Goal: Find specific page/section: Find specific page/section

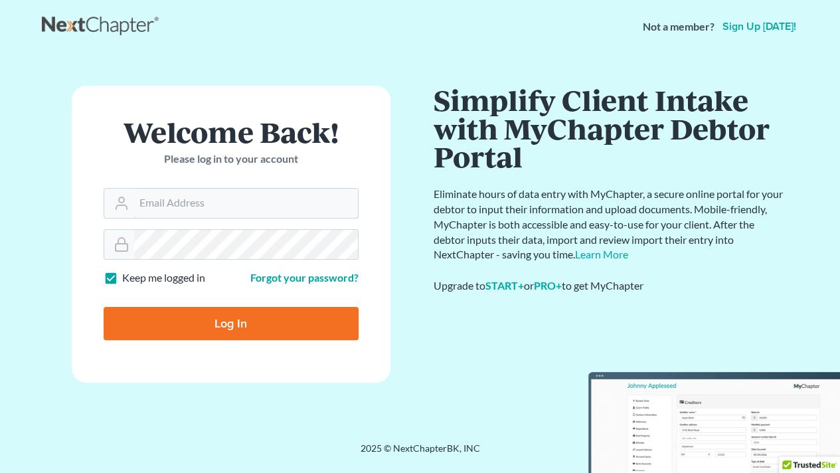
type input "[EMAIL_ADDRESS][PERSON_NAME][DOMAIN_NAME]"
click at [188, 309] on input "Log In" at bounding box center [231, 323] width 255 height 33
type input "Thinking..."
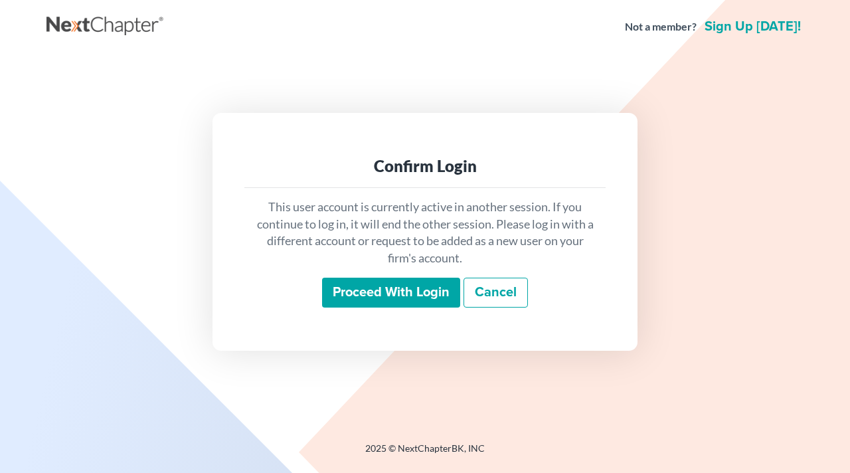
click at [385, 298] on input "Proceed with login" at bounding box center [391, 293] width 138 height 31
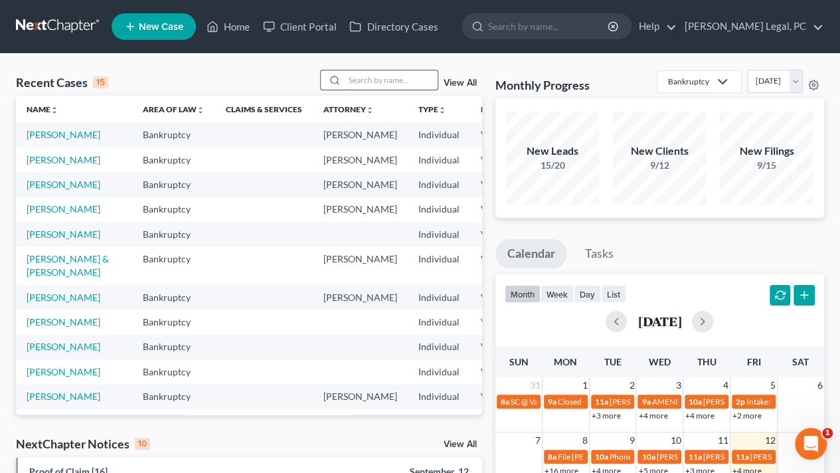
click at [361, 82] on input "search" at bounding box center [391, 79] width 93 height 19
type input "[PERSON_NAME]"
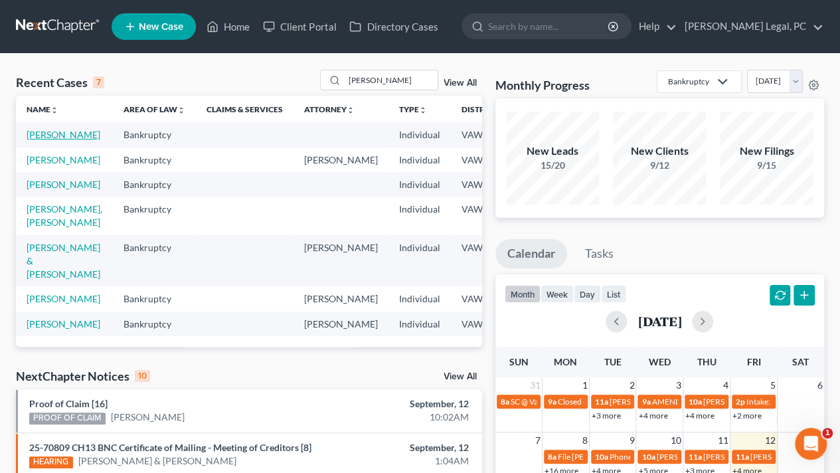
click at [39, 140] on link "[PERSON_NAME]" at bounding box center [64, 134] width 74 height 11
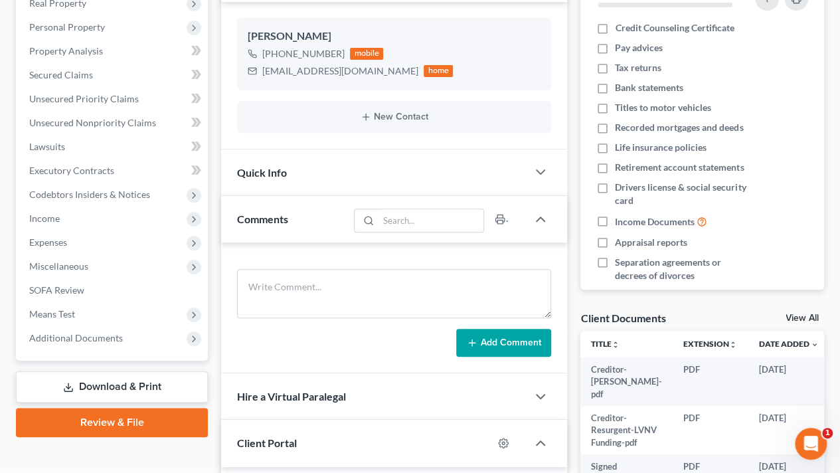
scroll to position [214, 0]
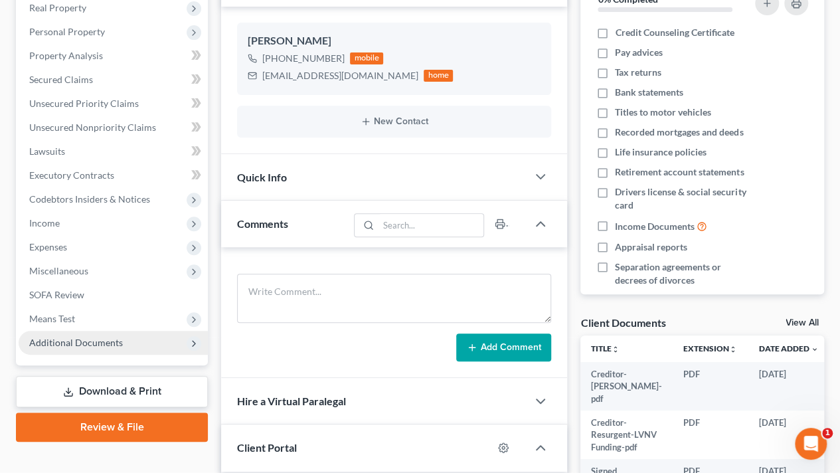
click at [32, 345] on span "Additional Documents" at bounding box center [76, 342] width 94 height 11
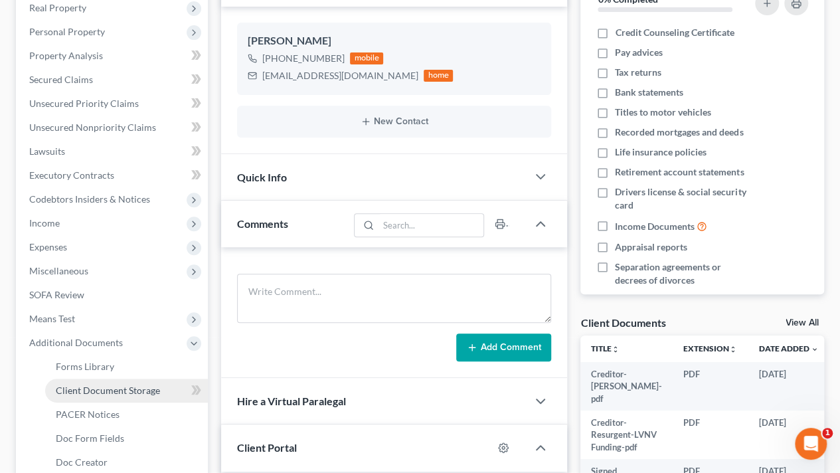
click at [69, 390] on span "Client Document Storage" at bounding box center [108, 390] width 104 height 11
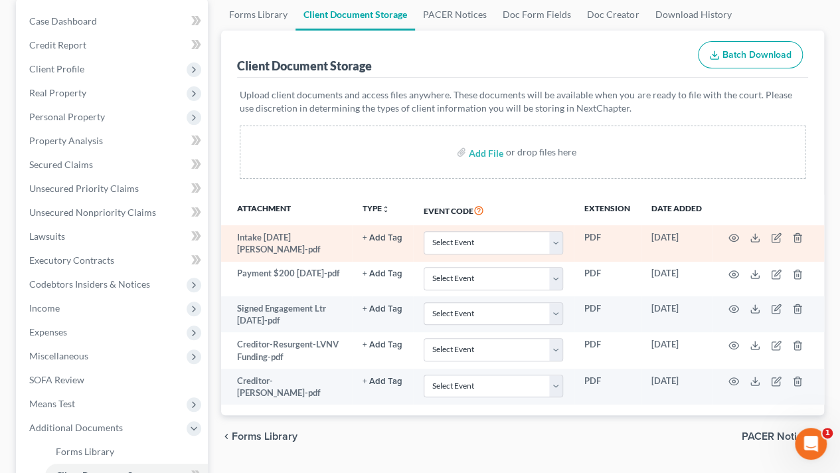
scroll to position [133, 0]
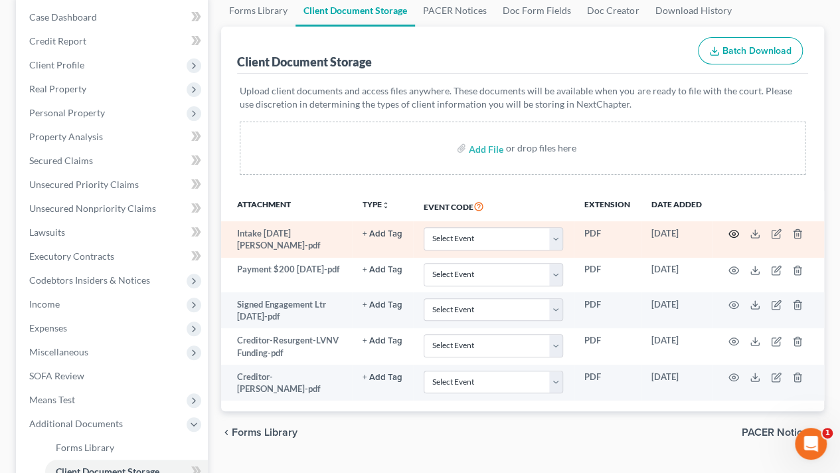
click at [734, 232] on circle "button" at bounding box center [734, 233] width 3 height 3
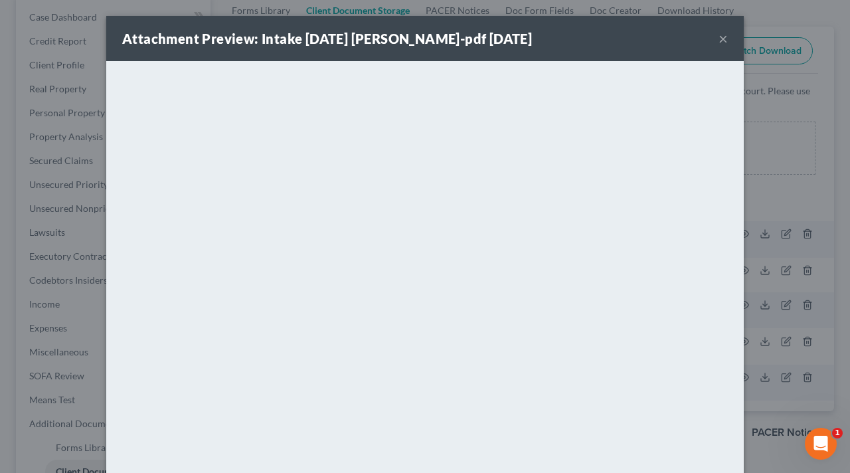
click at [719, 35] on button "×" at bounding box center [723, 39] width 9 height 16
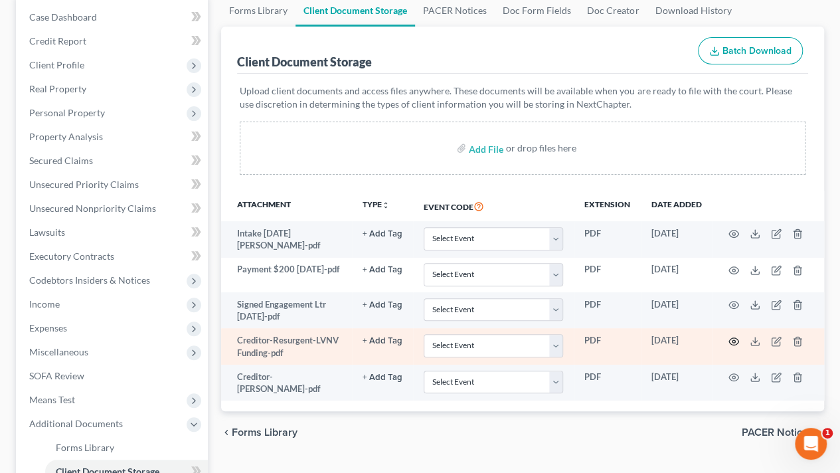
click at [735, 339] on icon "button" at bounding box center [734, 340] width 10 height 7
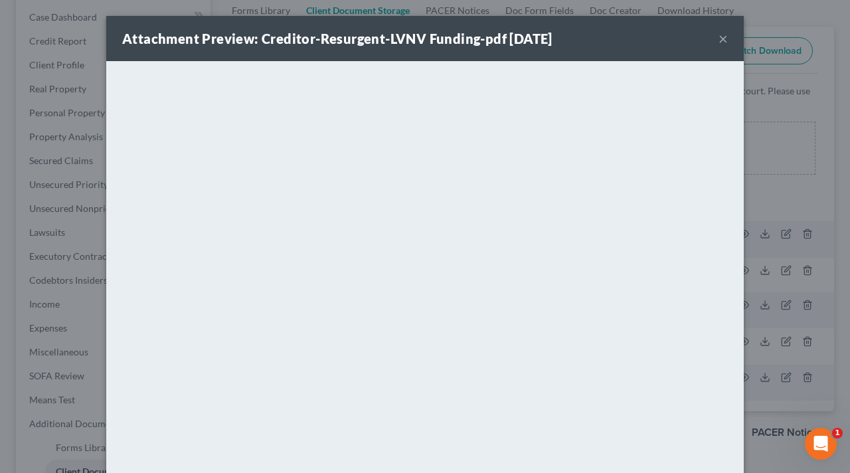
click at [719, 41] on button "×" at bounding box center [723, 39] width 9 height 16
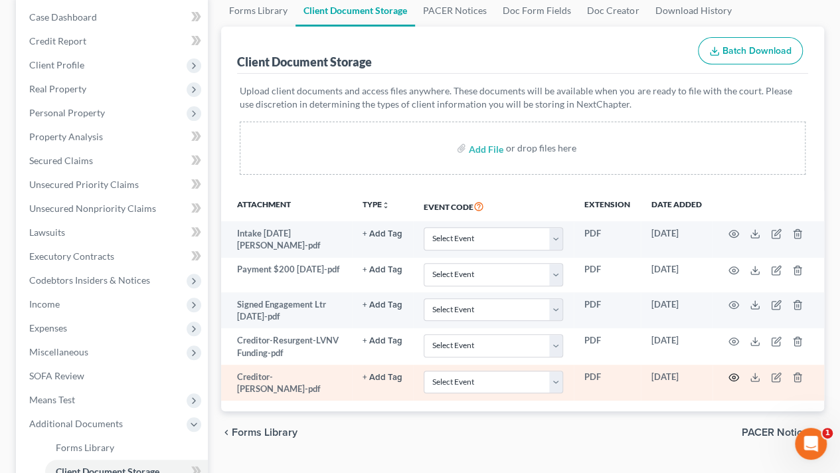
click at [731, 375] on icon "button" at bounding box center [734, 377] width 10 height 7
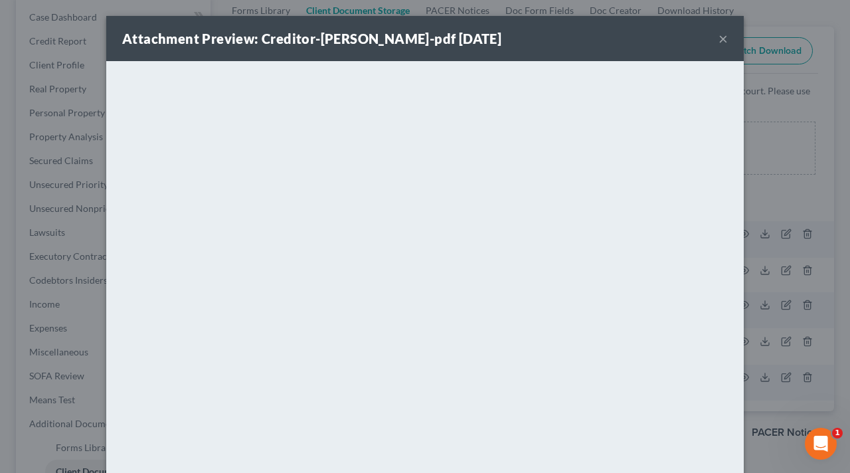
click at [719, 39] on button "×" at bounding box center [723, 39] width 9 height 16
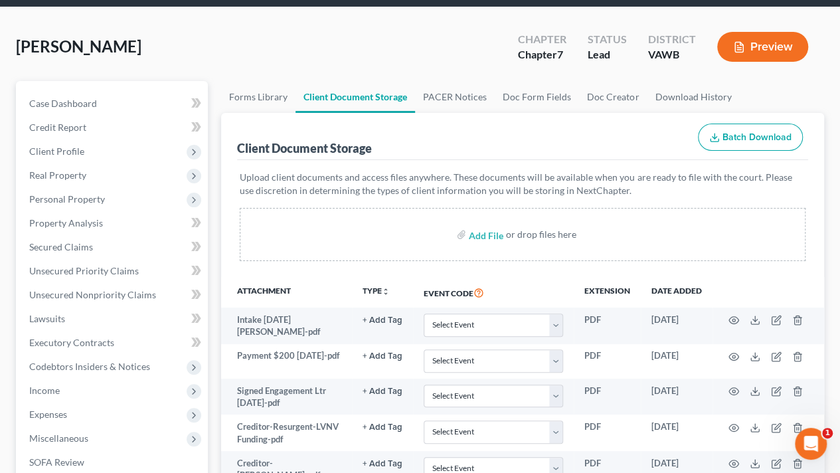
scroll to position [0, 0]
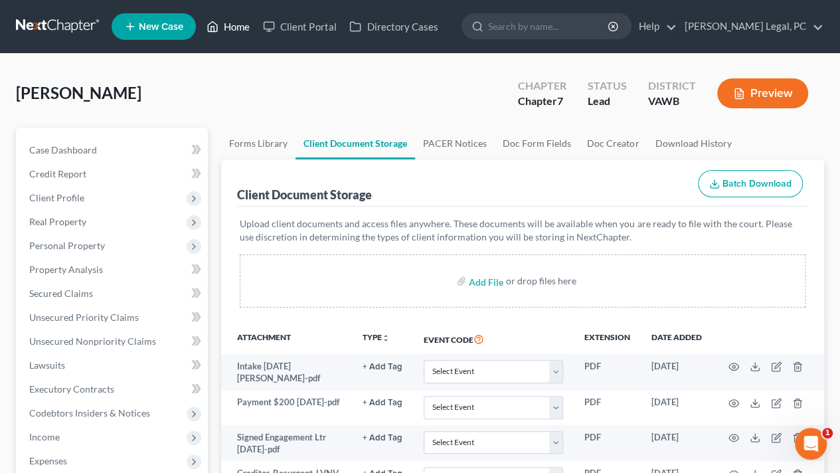
click at [230, 26] on link "Home" at bounding box center [228, 27] width 56 height 24
